Goal: Task Accomplishment & Management: Manage account settings

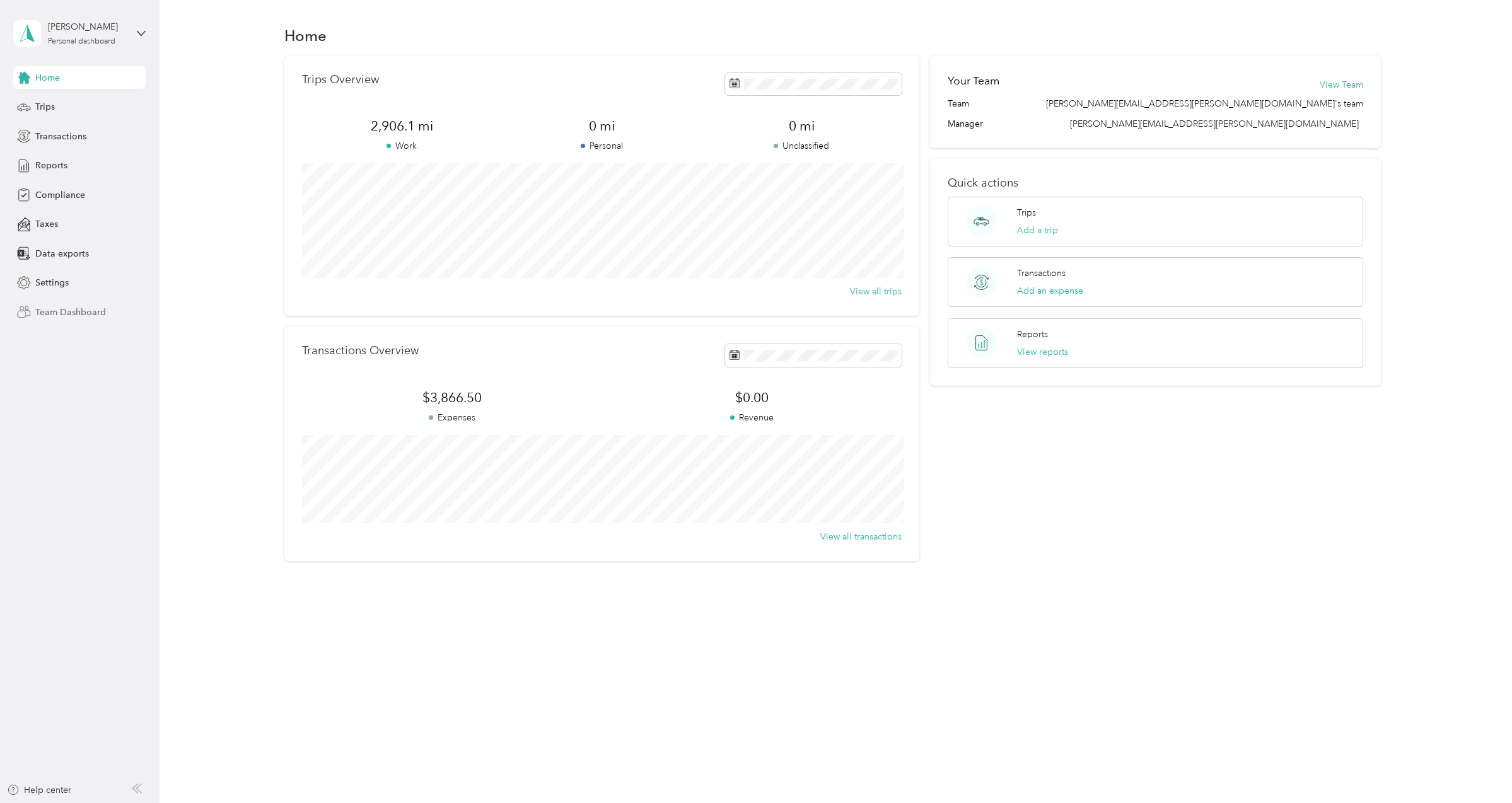
click at [71, 317] on span "Team Dashboard" at bounding box center [71, 312] width 71 height 13
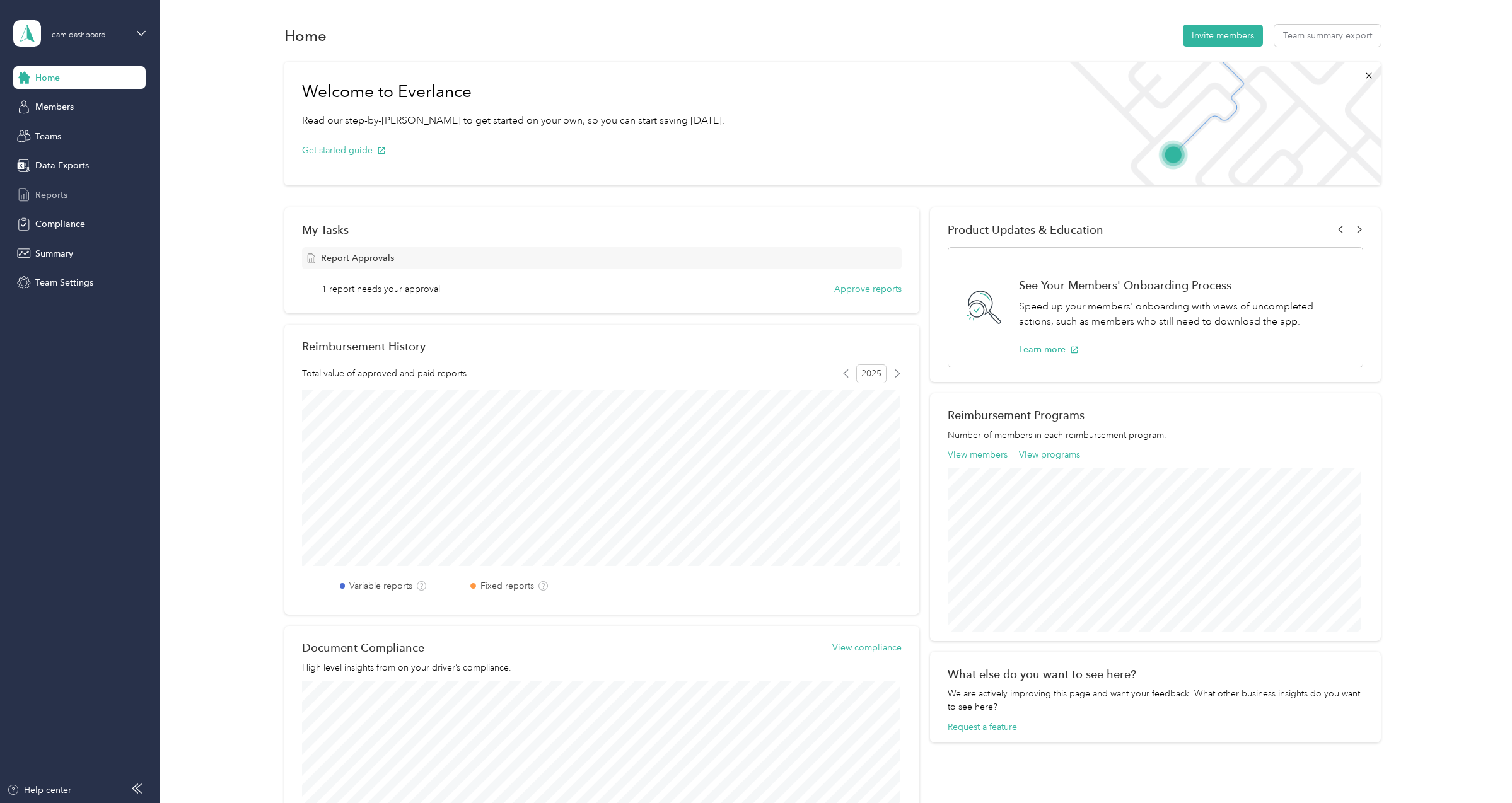
click at [53, 201] on span "Reports" at bounding box center [51, 194] width 32 height 13
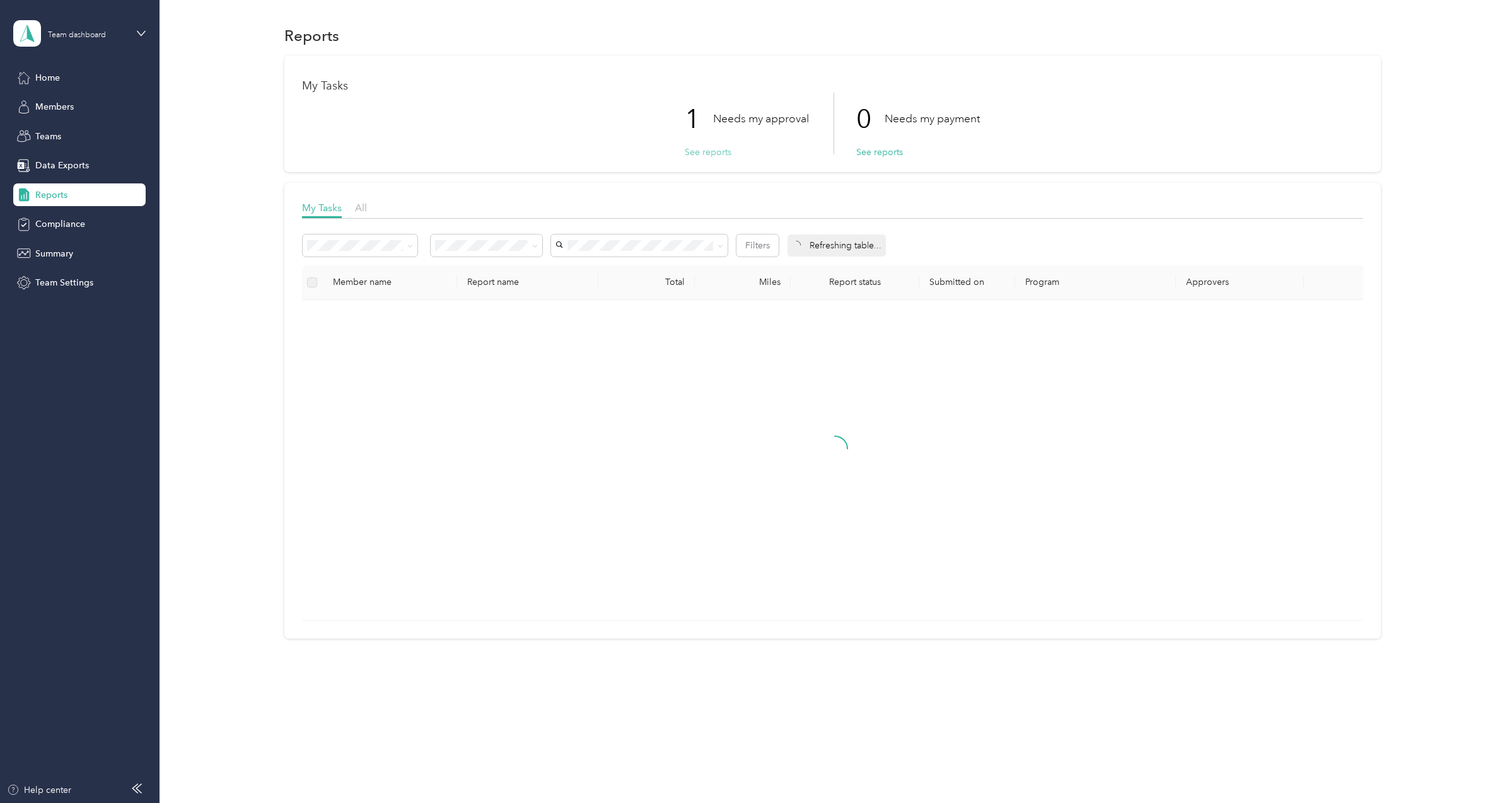
click at [715, 152] on button "See reports" at bounding box center [708, 152] width 47 height 13
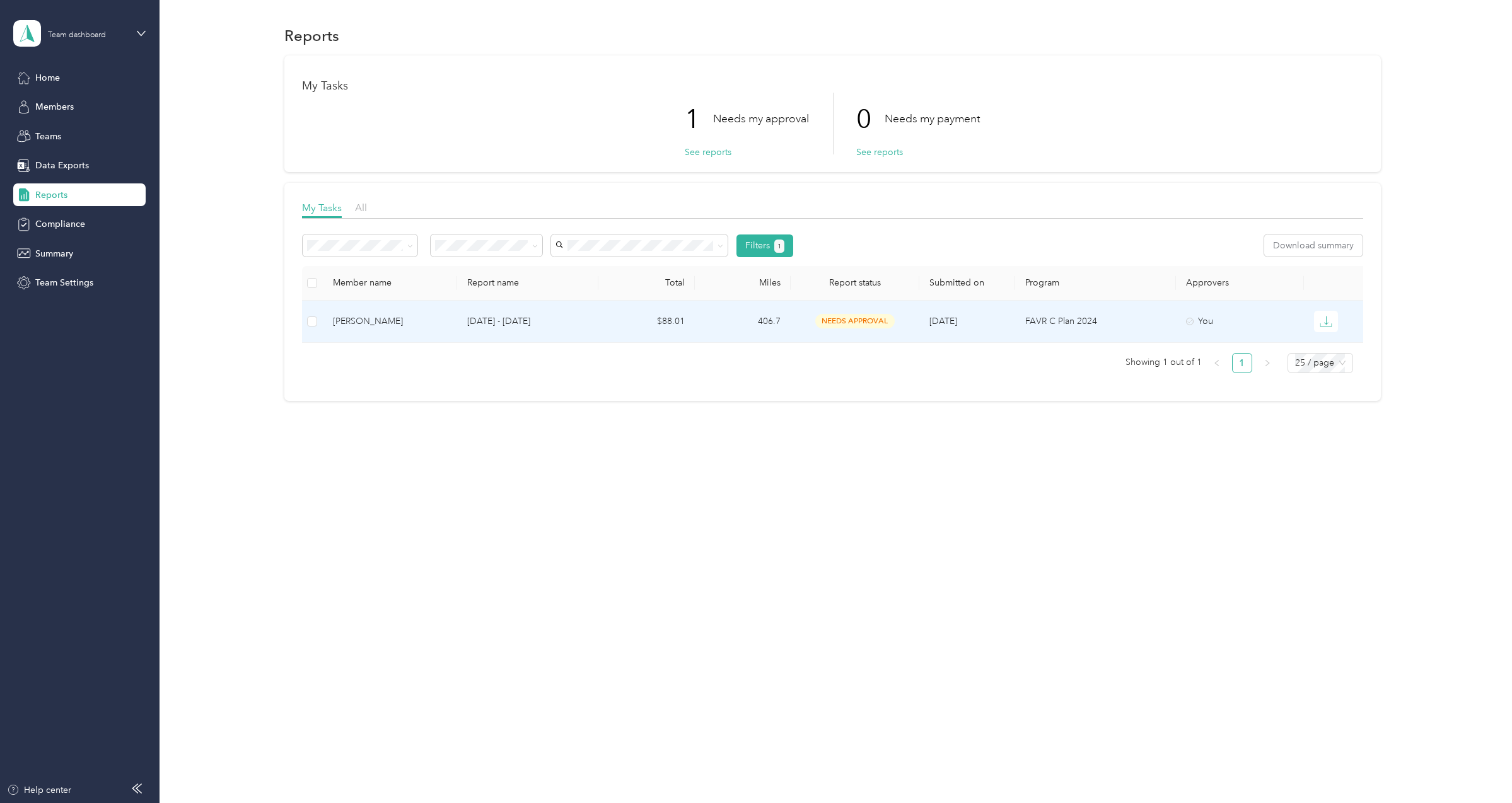
click at [778, 313] on td "406.7" at bounding box center [743, 322] width 97 height 42
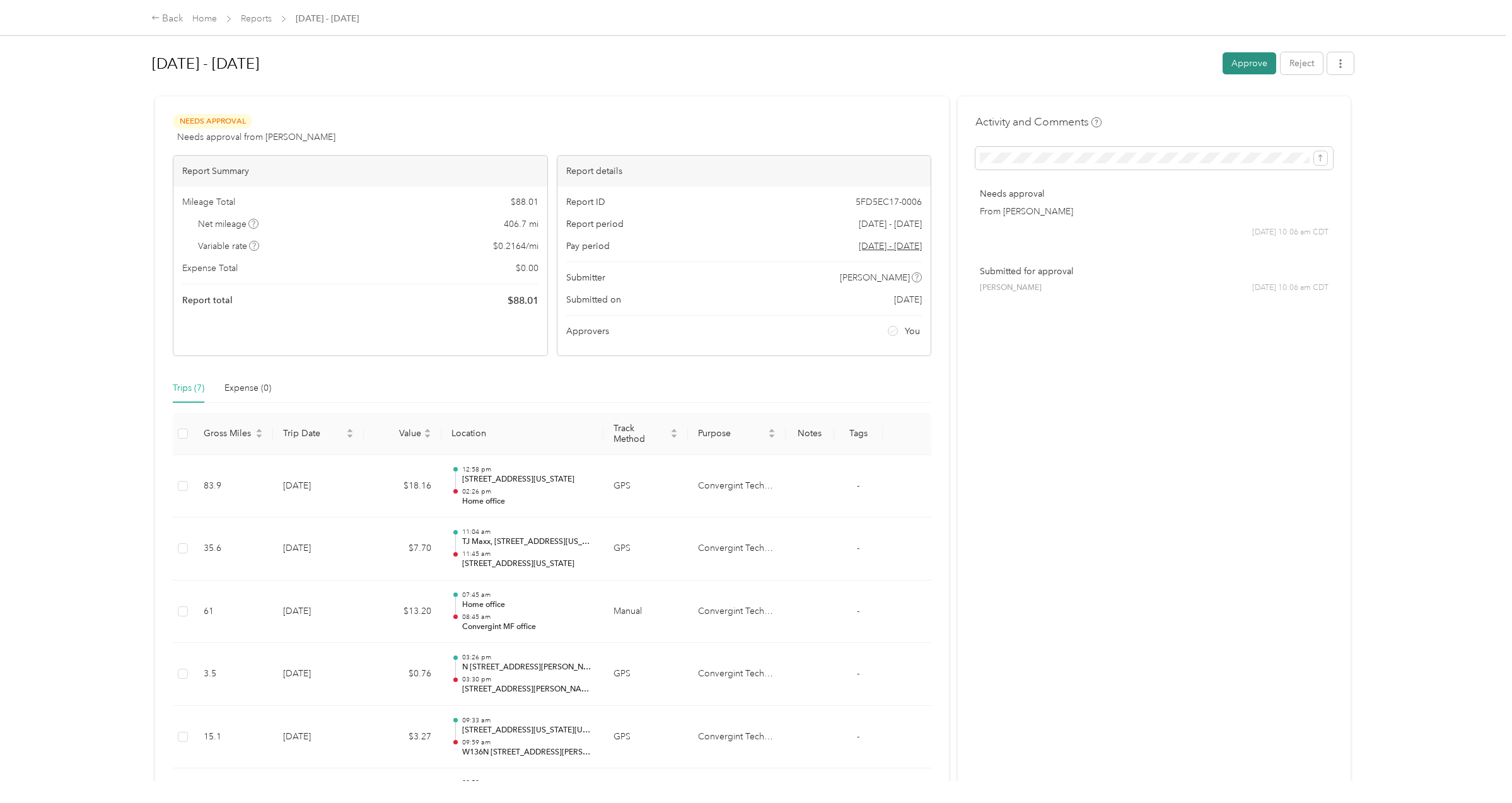
click at [1243, 64] on button "Approve" at bounding box center [1249, 63] width 54 height 22
